Goal: Information Seeking & Learning: Get advice/opinions

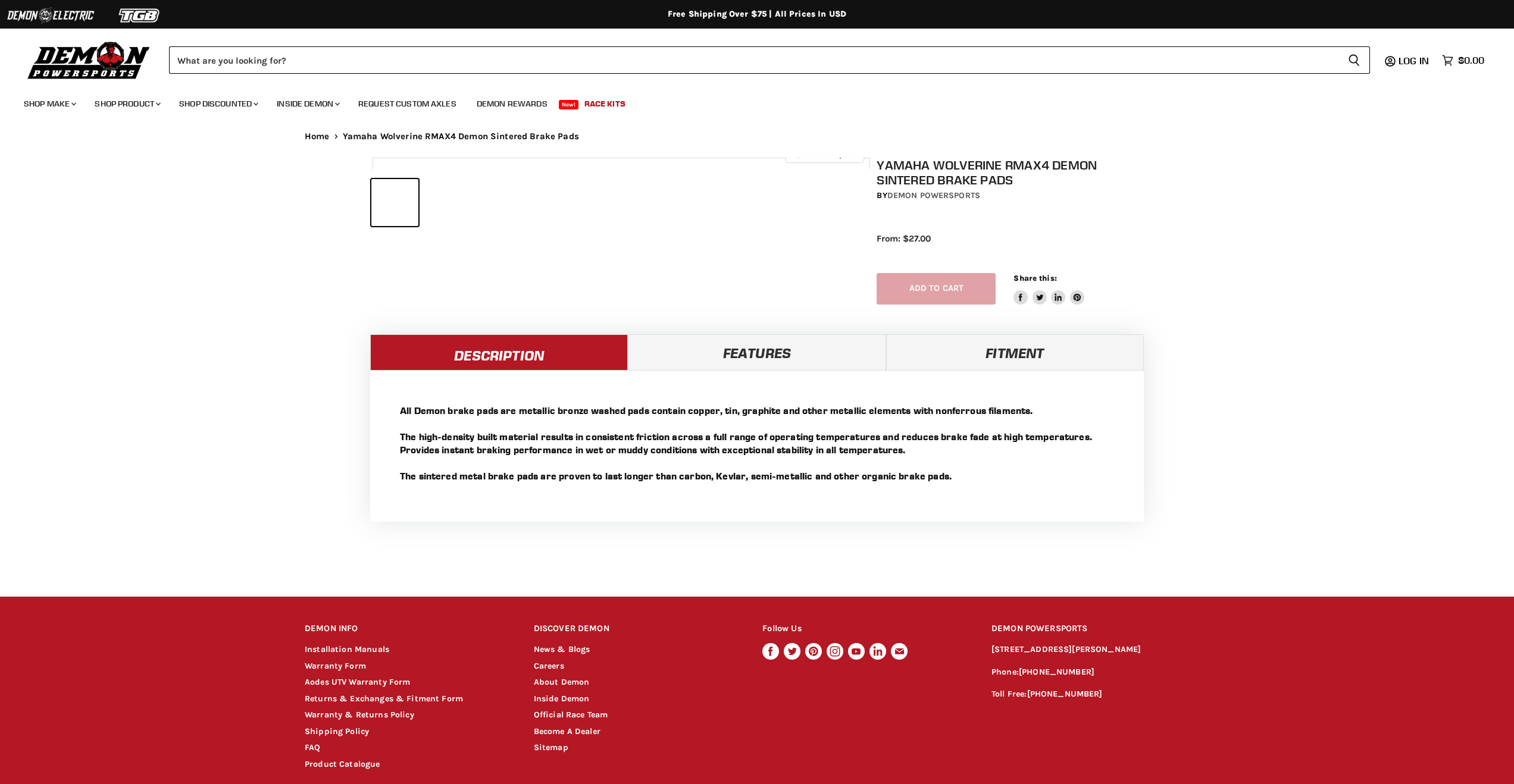
select select "******"
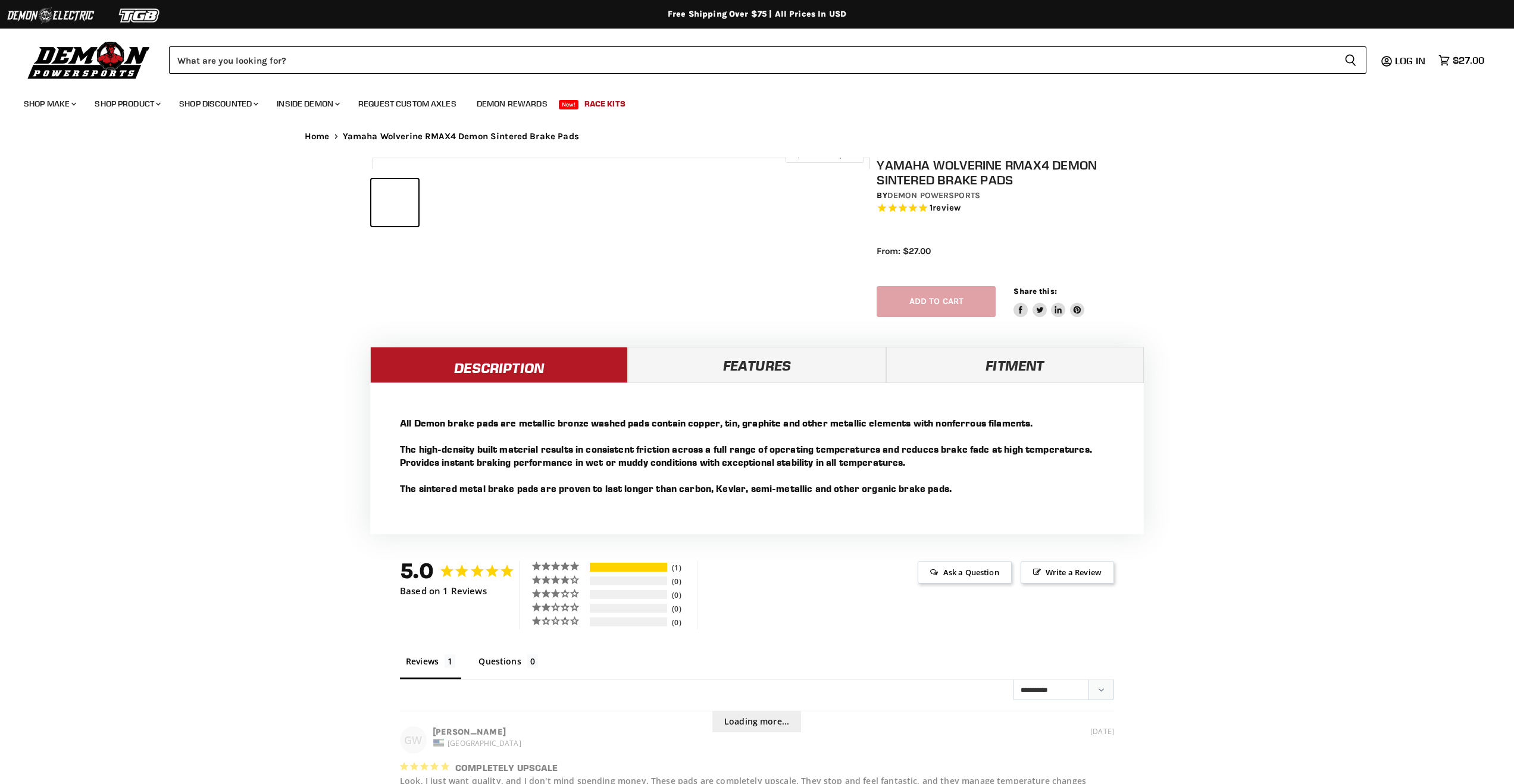
select select "******"
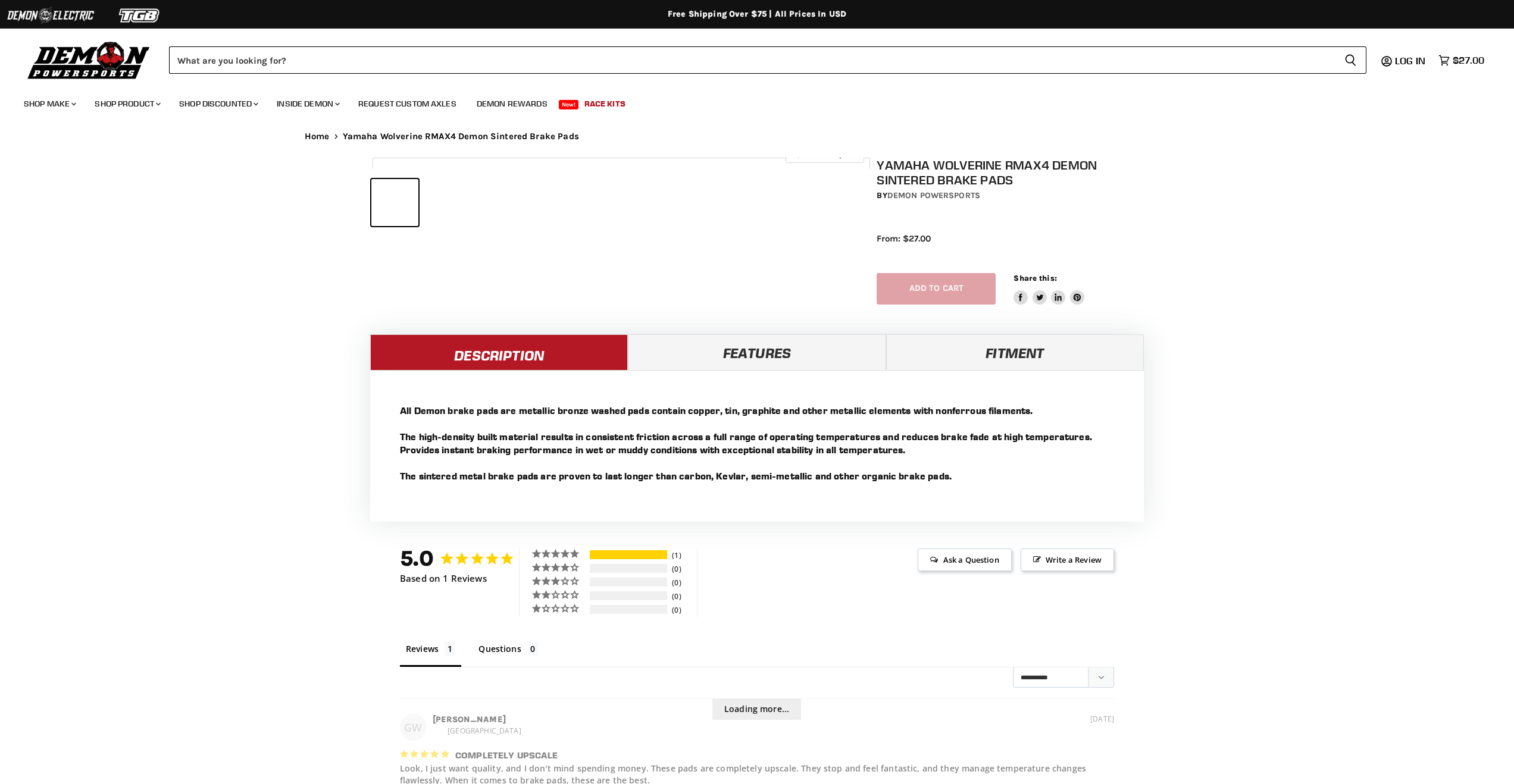
select select "******"
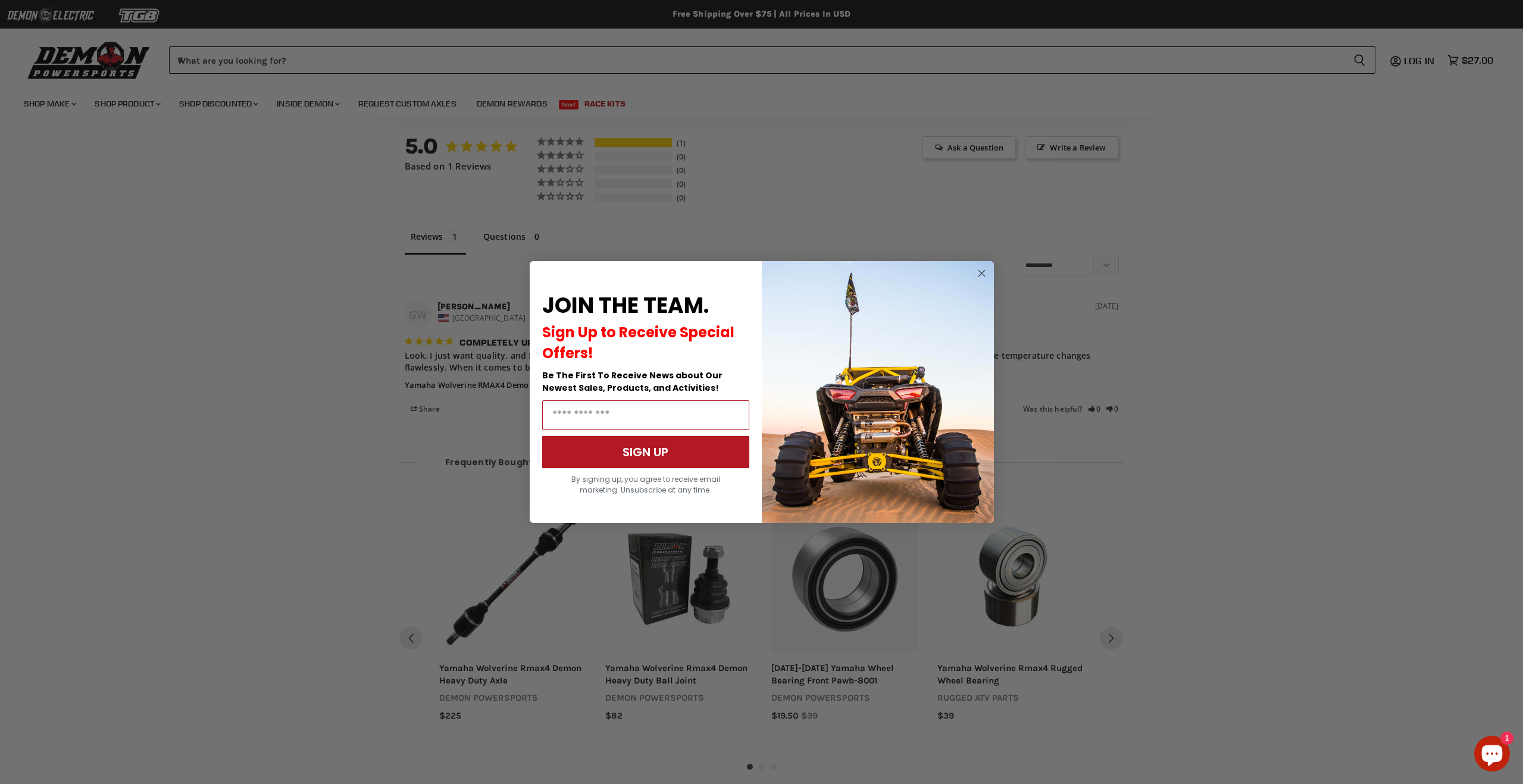
scroll to position [724, 0]
